Goal: Task Accomplishment & Management: Use online tool/utility

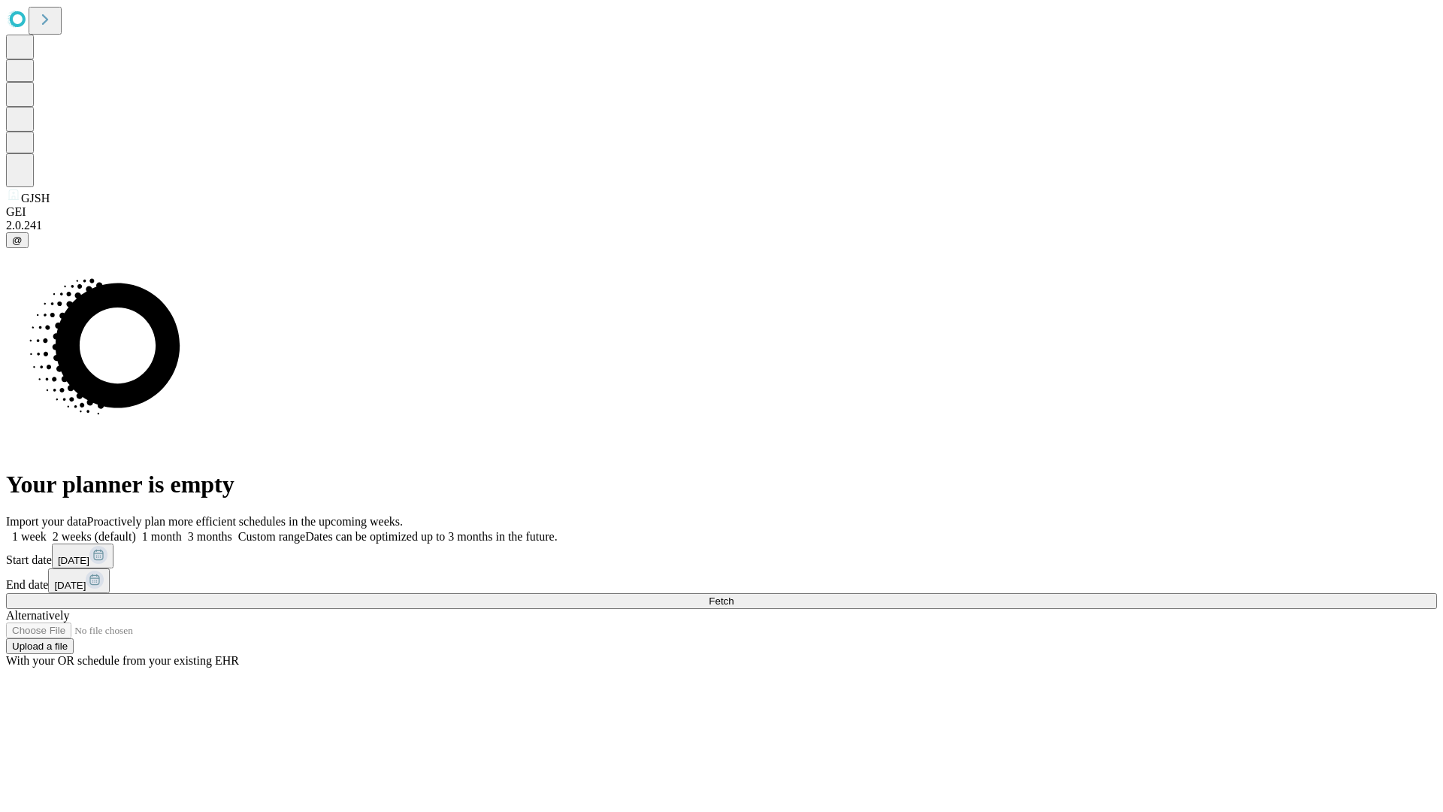
click at [733, 595] on span "Fetch" at bounding box center [721, 600] width 25 height 11
